Goal: Navigation & Orientation: Find specific page/section

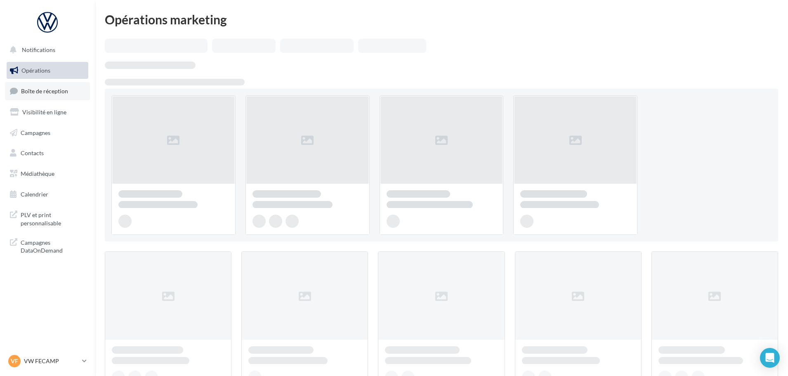
click at [50, 91] on span "Boîte de réception" at bounding box center [44, 90] width 47 height 7
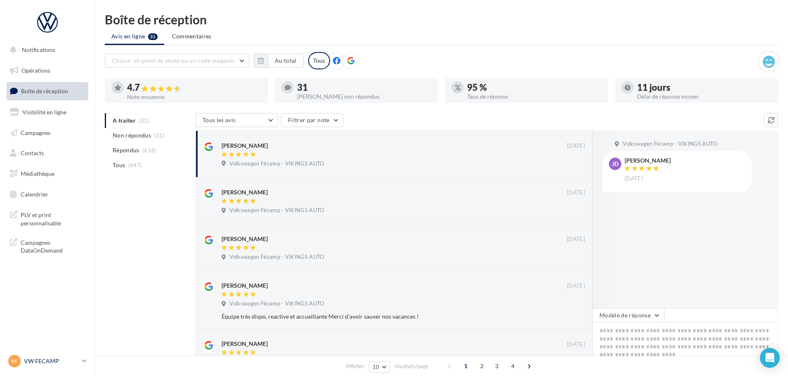
click at [62, 358] on p "VW FECAMP" at bounding box center [51, 361] width 55 height 8
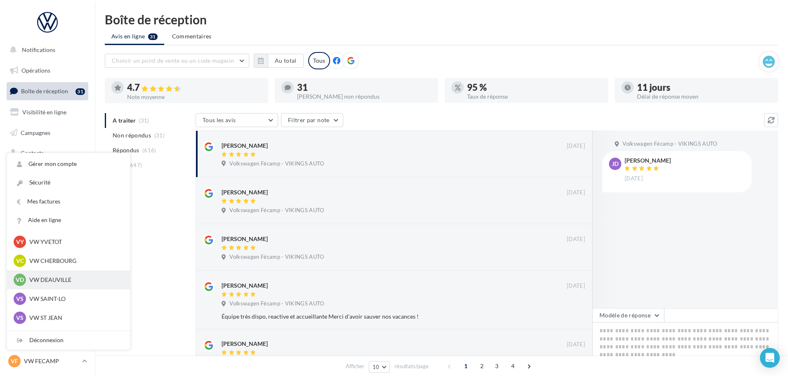
scroll to position [83, 0]
click at [64, 277] on p "VW ST JEAN" at bounding box center [74, 276] width 91 height 8
